Goal: Task Accomplishment & Management: Use online tool/utility

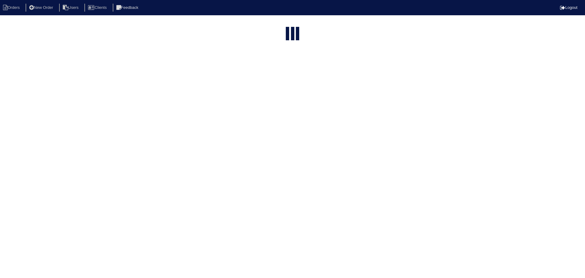
select select "15"
click at [282, 22] on input "text" at bounding box center [276, 24] width 67 height 9
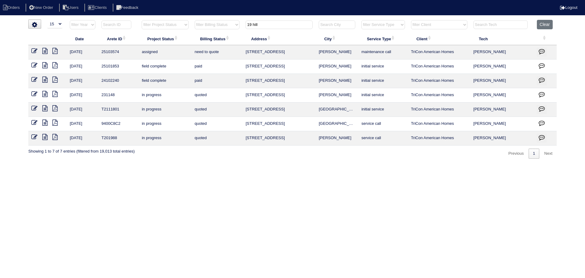
click at [45, 65] on icon at bounding box center [44, 65] width 5 height 6
click at [46, 78] on icon at bounding box center [44, 79] width 5 height 6
drag, startPoint x: 267, startPoint y: 28, endPoint x: 217, endPoint y: 34, distance: 50.3
click at [217, 34] on table "Date Arete ID Project Status Billing Status Address City Service Type Client Te…" at bounding box center [292, 83] width 528 height 126
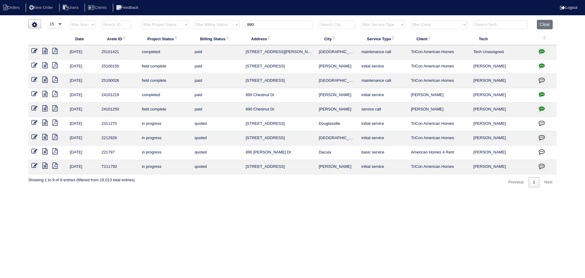
type input "890"
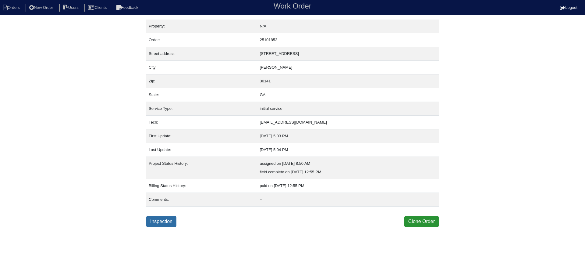
click at [173, 221] on link "Inspection" at bounding box center [161, 221] width 30 height 12
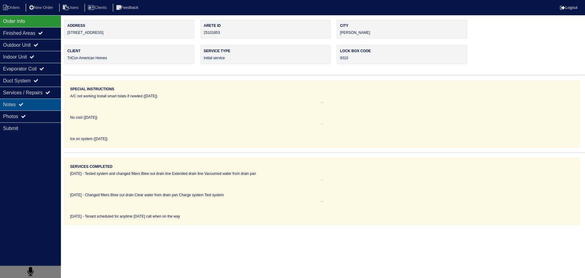
drag, startPoint x: 45, startPoint y: 110, endPoint x: 44, endPoint y: 106, distance: 3.7
click at [45, 108] on div "Notes" at bounding box center [30, 104] width 61 height 12
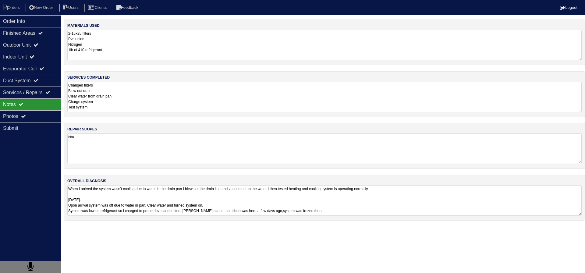
click at [109, 98] on textarea "Changed filters Blow out drain Clear water from drain pan Charge system Test sy…" at bounding box center [324, 97] width 514 height 30
click at [32, 114] on div "Photos" at bounding box center [30, 116] width 61 height 12
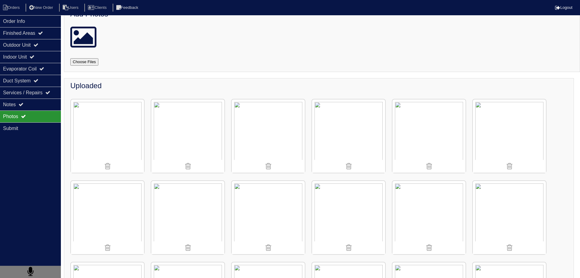
scroll to position [152, 0]
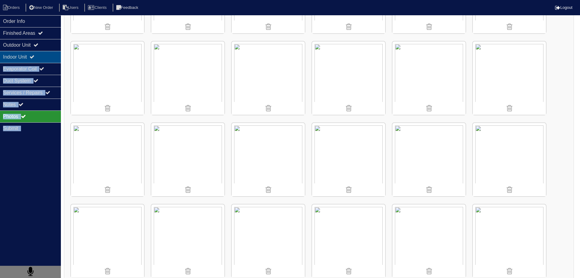
click at [61, 51] on div "Order Info Finished Areas Outdoor Unit Indoor Unit Evaporator Coil Duct System …" at bounding box center [290, 116] width 580 height 499
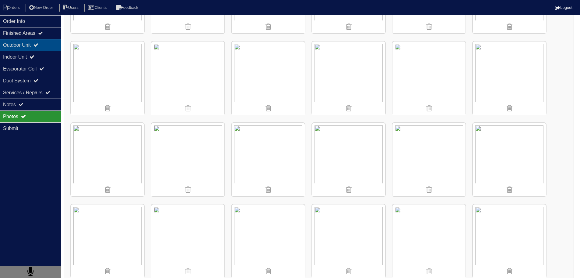
click at [47, 50] on div "Outdoor Unit" at bounding box center [30, 45] width 61 height 12
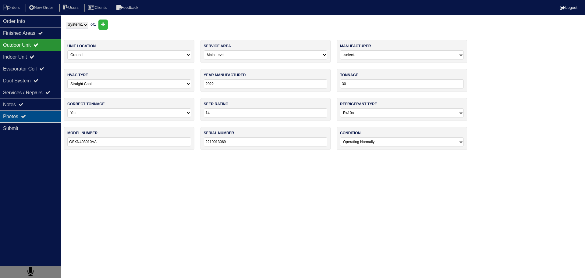
click at [37, 114] on div "Photos" at bounding box center [30, 116] width 61 height 12
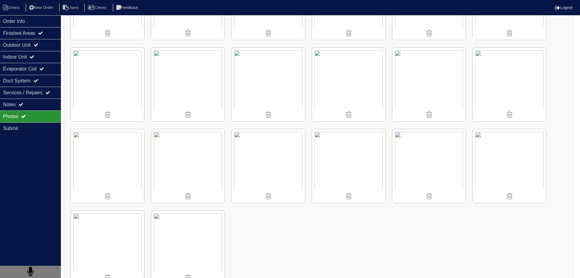
scroll to position [215, 0]
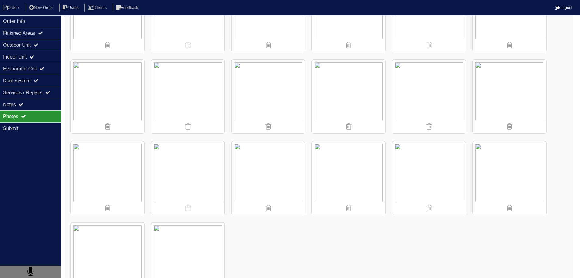
click at [197, 93] on img at bounding box center [187, 96] width 73 height 73
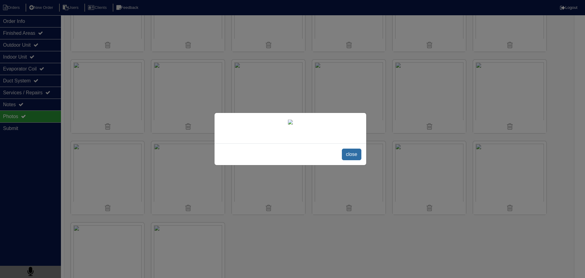
click at [354, 160] on span "close" at bounding box center [351, 154] width 19 height 12
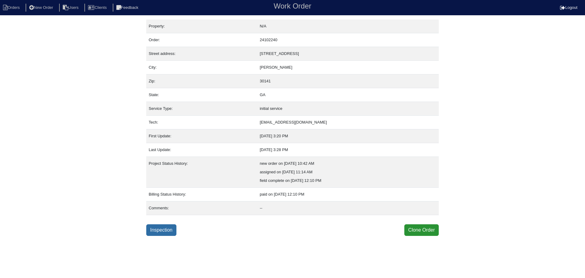
click at [161, 229] on link "Inspection" at bounding box center [161, 230] width 30 height 12
select select "0"
select select "[PERSON_NAME]"
select select "0"
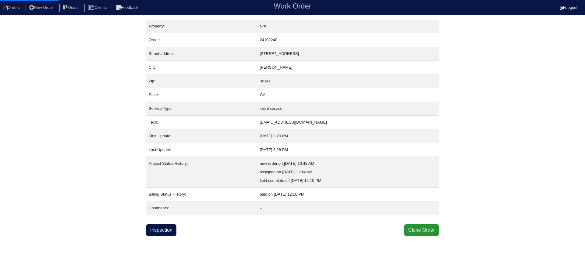
select select "0"
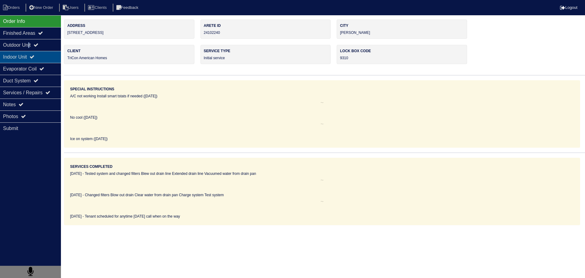
drag, startPoint x: 32, startPoint y: 49, endPoint x: 28, endPoint y: 53, distance: 5.6
click at [30, 50] on div "Outdoor Unit" at bounding box center [30, 45] width 61 height 12
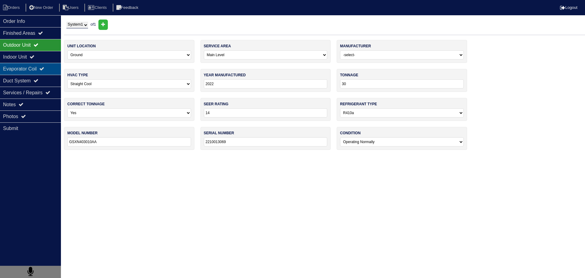
click at [26, 63] on div "Evaporator Coil" at bounding box center [30, 69] width 61 height 12
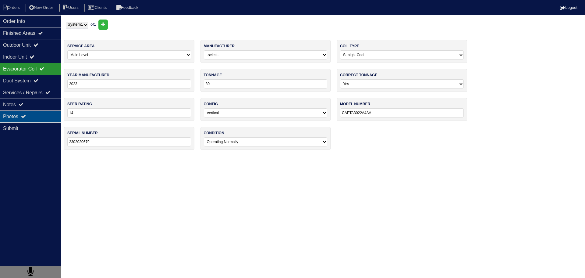
click at [33, 111] on div "Photos" at bounding box center [30, 116] width 61 height 12
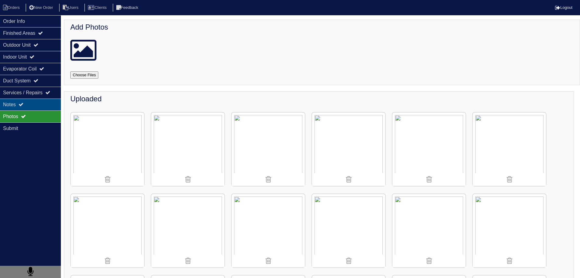
click at [38, 106] on div "Notes" at bounding box center [30, 104] width 61 height 12
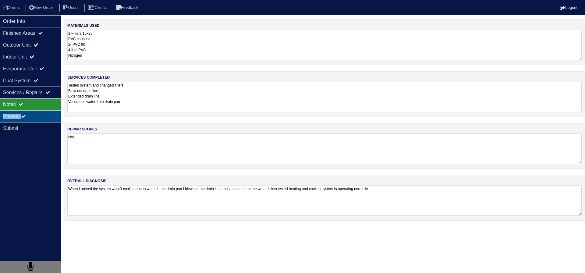
click at [35, 111] on div "Order Info Finished Areas Outdoor Unit Indoor Unit Evaporator Coil Duct System …" at bounding box center [30, 151] width 61 height 273
